Goal: Find specific page/section: Find specific page/section

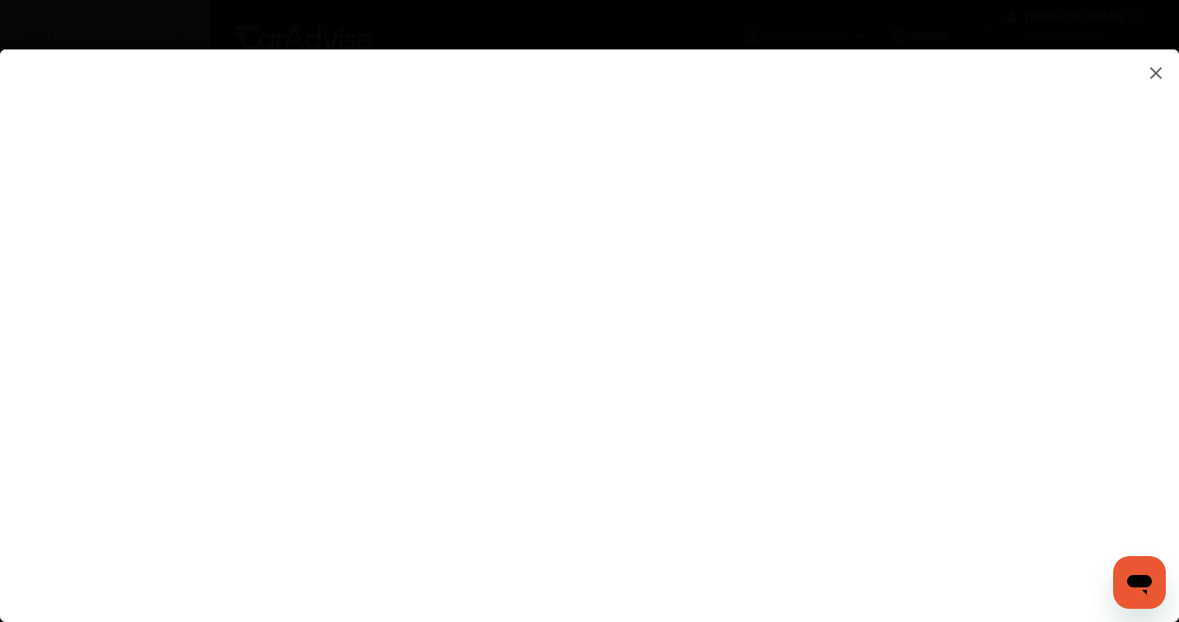
click at [1158, 69] on img at bounding box center [1156, 73] width 20 height 21
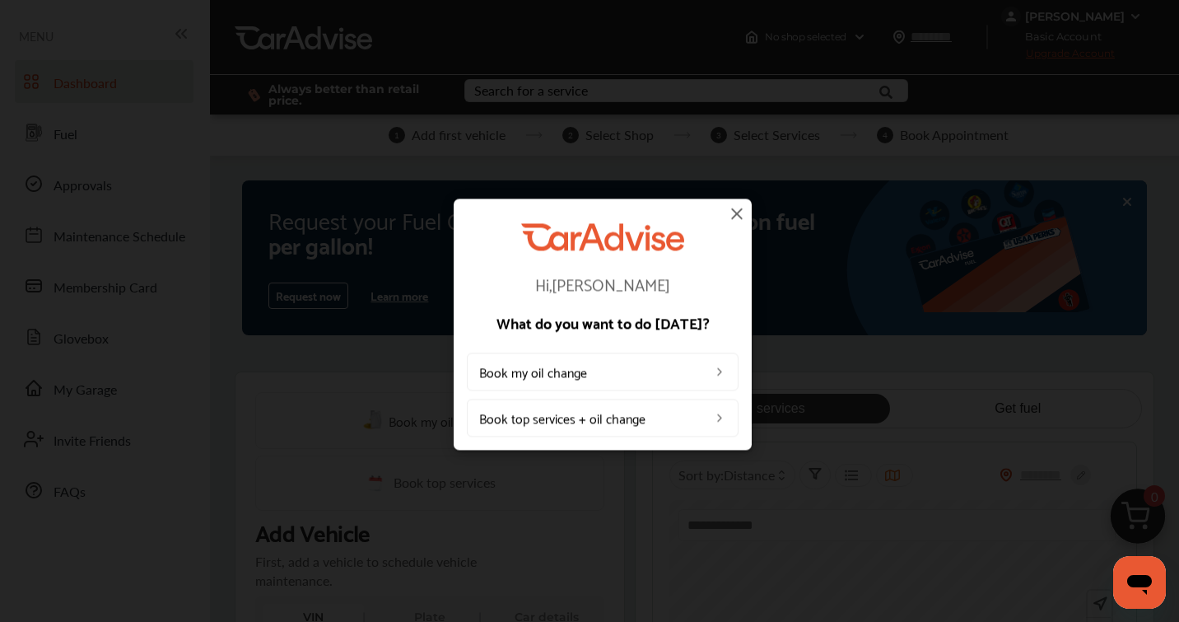
click at [741, 203] on img at bounding box center [737, 213] width 20 height 20
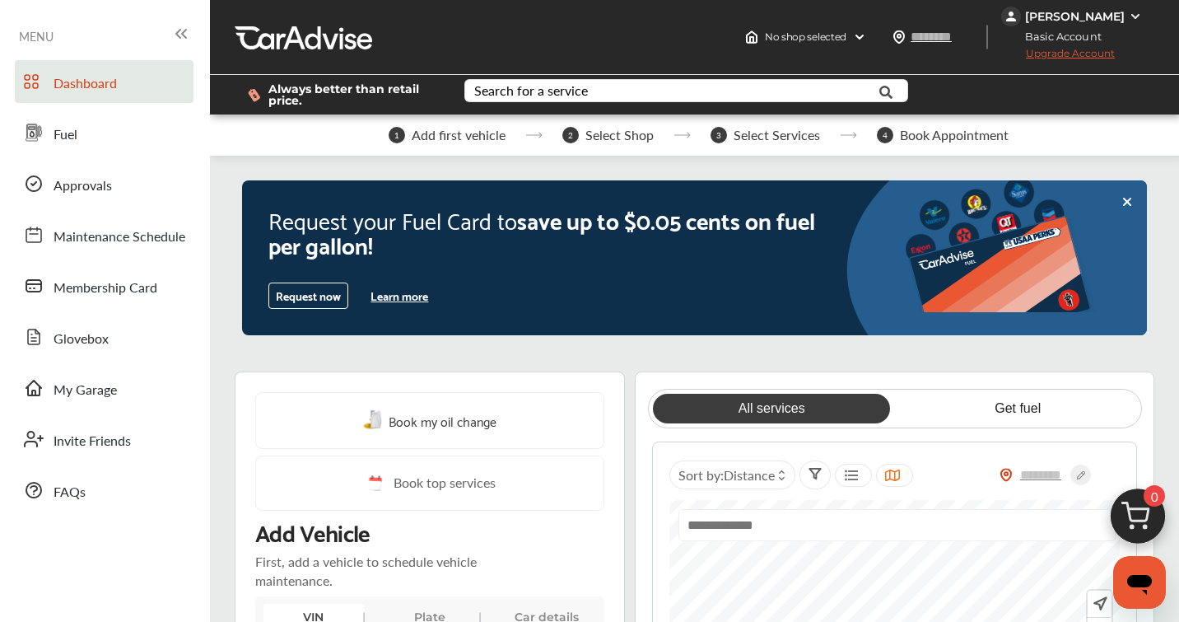
click at [1109, 21] on div "[PERSON_NAME]" at bounding box center [1075, 16] width 100 height 15
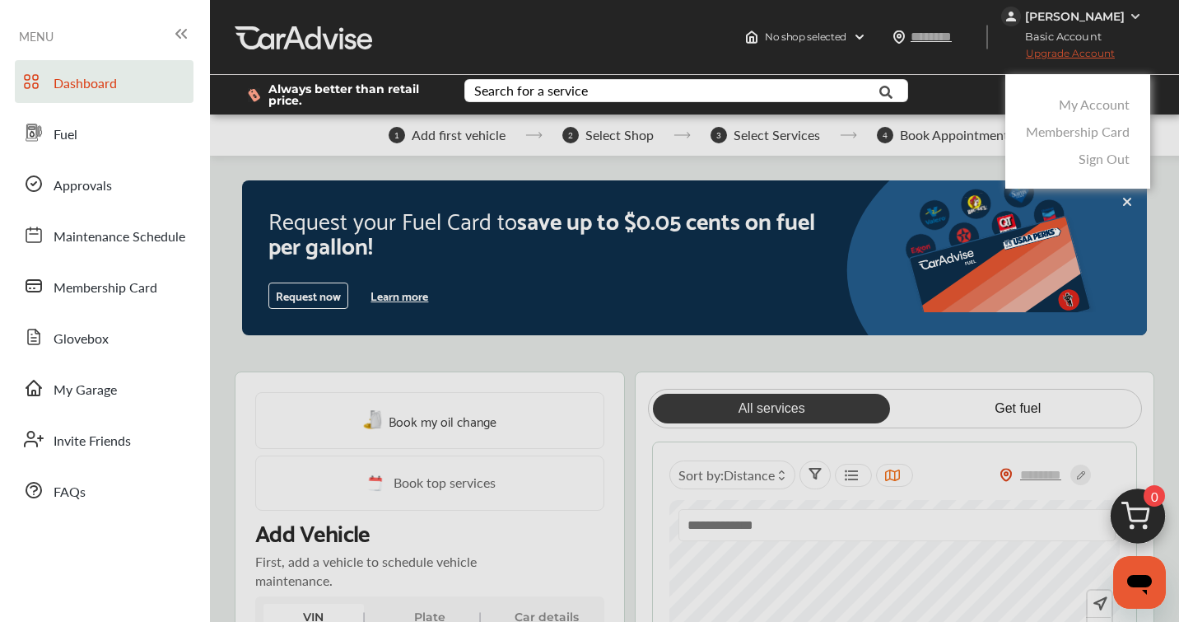
click at [1068, 21] on div at bounding box center [589, 352] width 1179 height 704
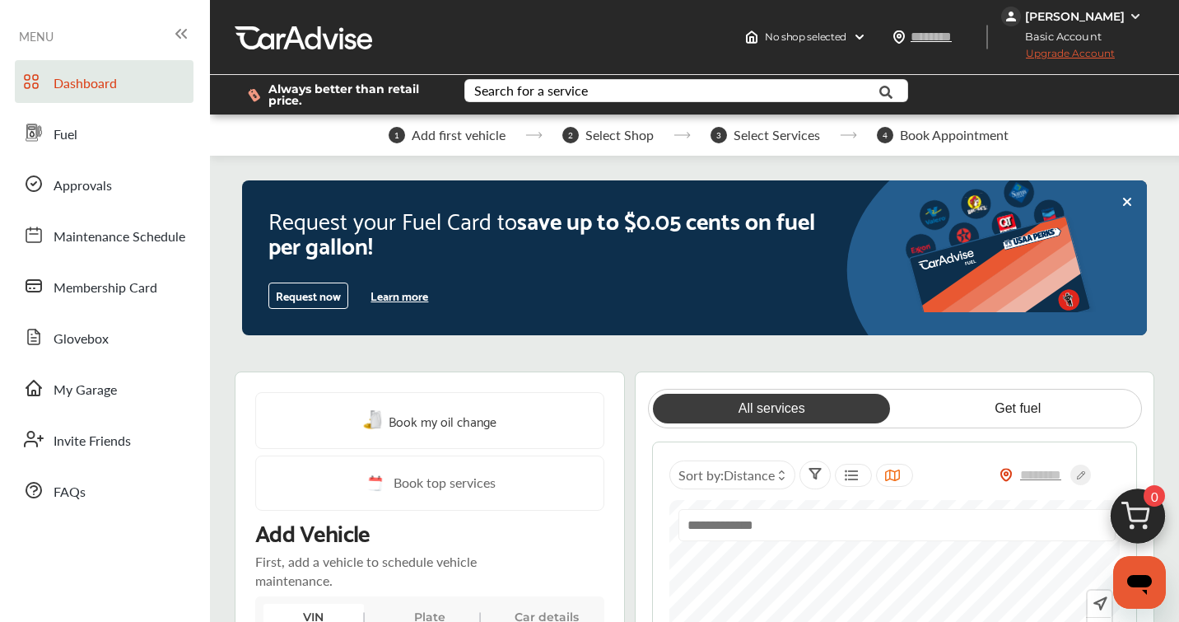
click at [1065, 52] on span "Upgrade Account" at bounding box center [1058, 57] width 114 height 21
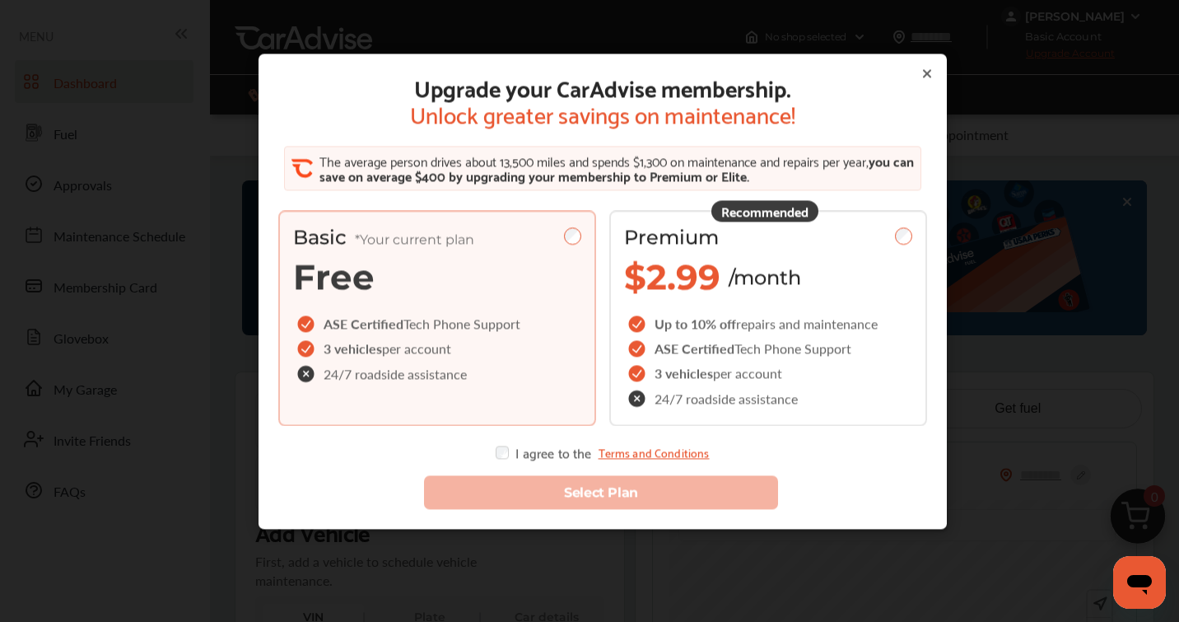
click at [924, 74] on icon at bounding box center [927, 74] width 13 height 13
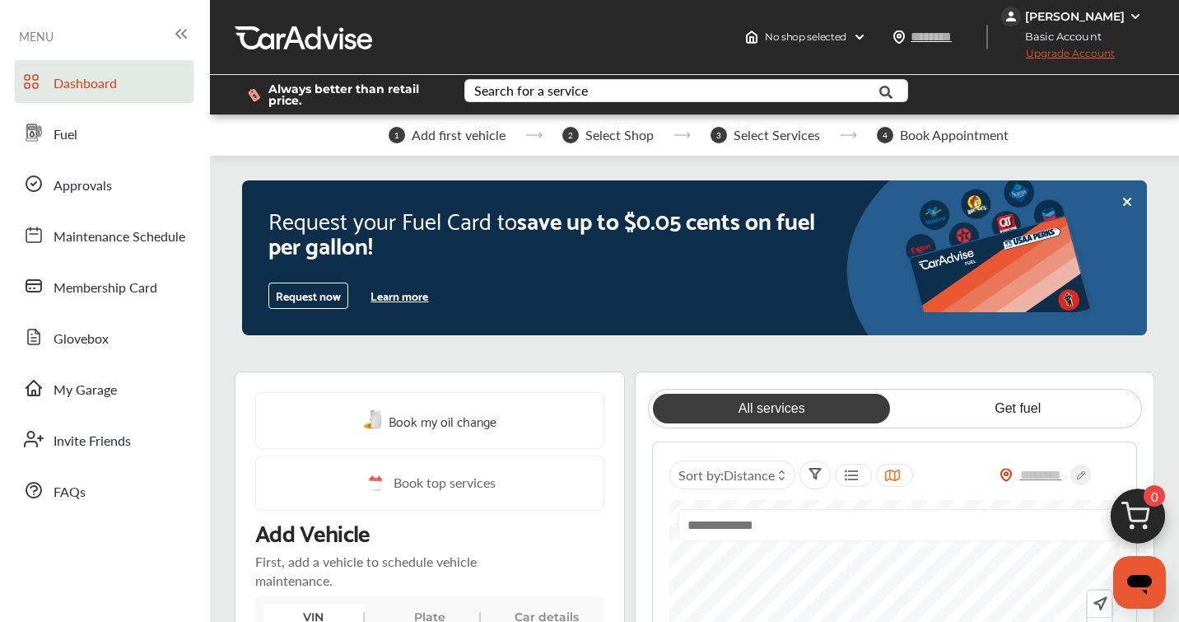
click at [175, 211] on div "Dashboard Fuel Approvals Maintenance Schedule Membership Card Glovebox My Garag…" at bounding box center [105, 285] width 194 height 451
click at [142, 219] on link "Maintenance Schedule" at bounding box center [104, 234] width 179 height 43
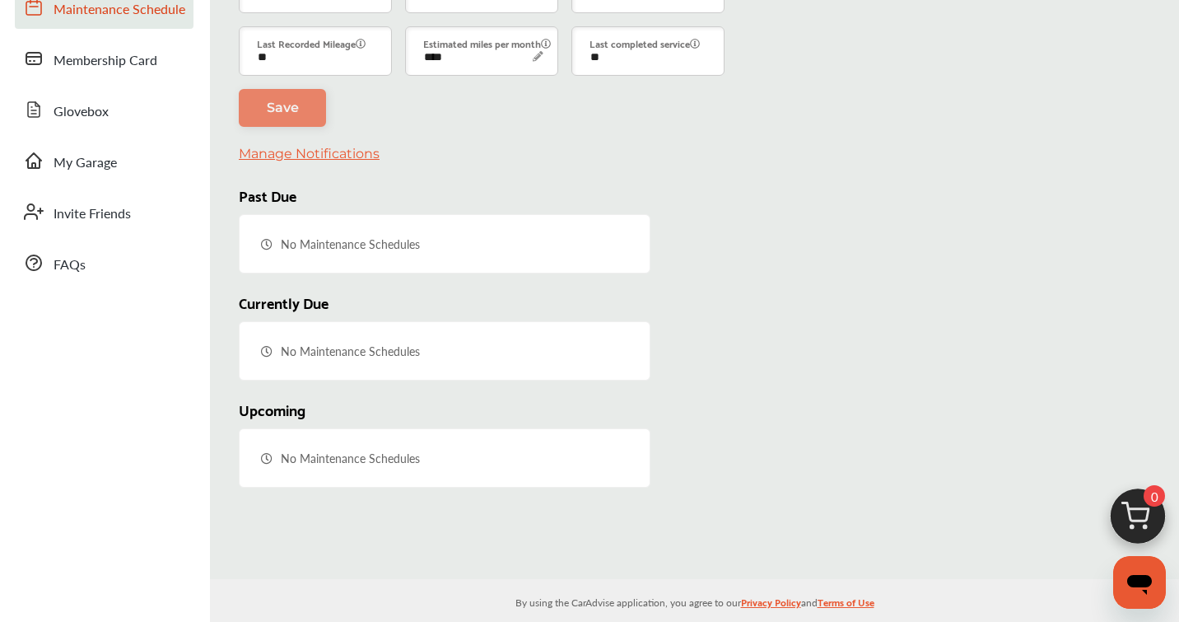
scroll to position [112, 0]
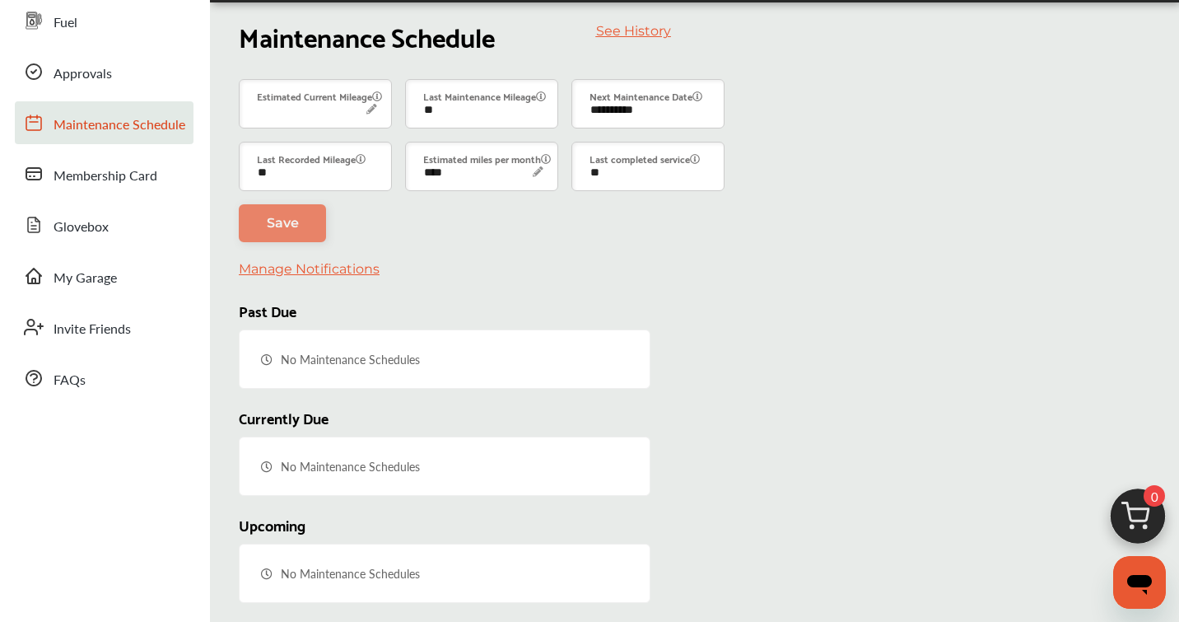
drag, startPoint x: 1174, startPoint y: 103, endPoint x: 1174, endPoint y: 33, distance: 70.0
click at [1174, 33] on div "**********" at bounding box center [719, 324] width 987 height 628
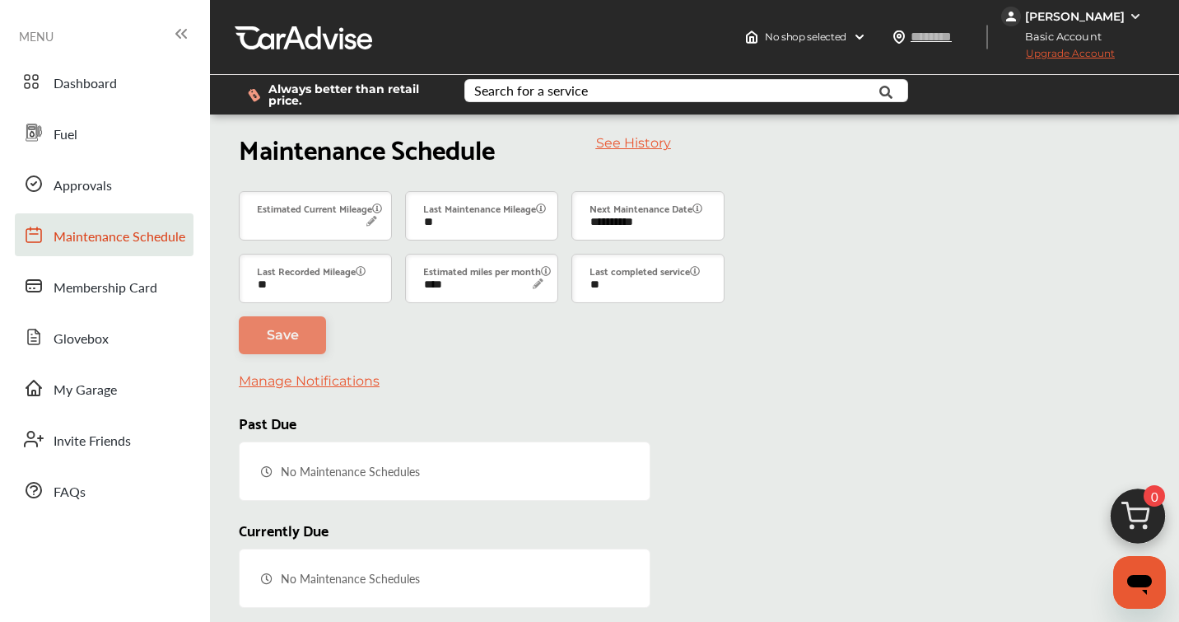
scroll to position [0, 0]
